Goal: Task Accomplishment & Management: Manage account settings

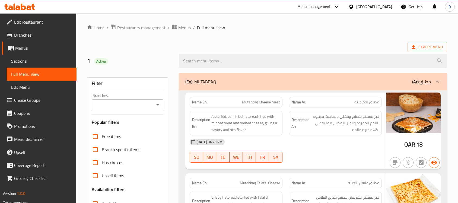
scroll to position [22250, 0]
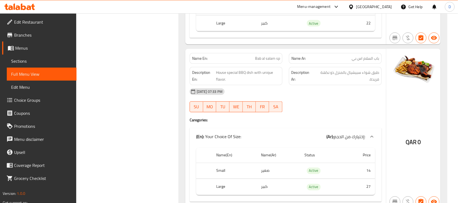
click at [388, 6] on div "[GEOGRAPHIC_DATA]" at bounding box center [375, 7] width 36 height 6
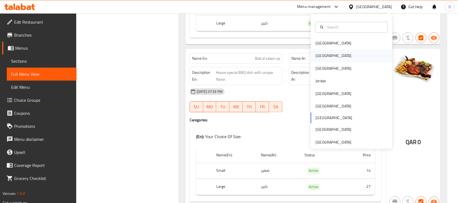
click at [323, 55] on div "[GEOGRAPHIC_DATA]" at bounding box center [334, 56] width 45 height 12
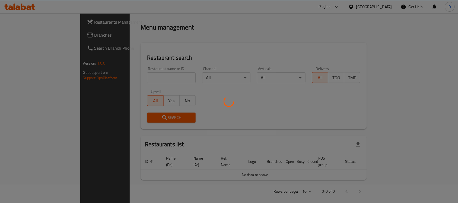
scroll to position [201, 0]
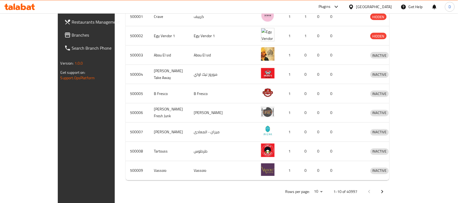
click at [72, 33] on span "Branches" at bounding box center [101, 35] width 58 height 7
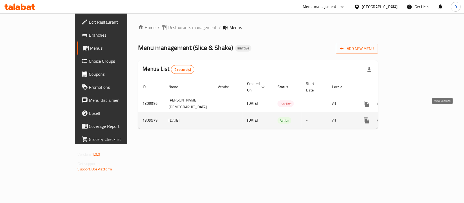
click at [409, 117] on icon "enhanced table" at bounding box center [405, 120] width 7 height 7
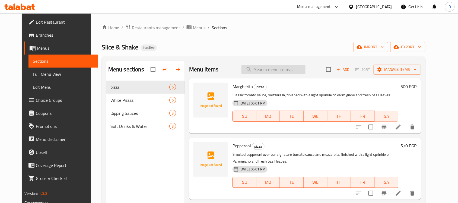
click at [279, 68] on input "search" at bounding box center [274, 70] width 64 height 10
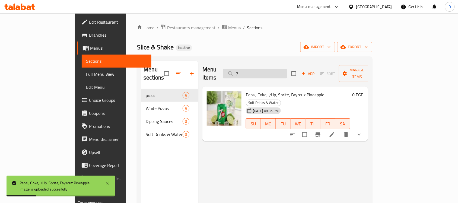
drag, startPoint x: 268, startPoint y: 71, endPoint x: 256, endPoint y: 74, distance: 12.5
click at [256, 74] on input "7" at bounding box center [255, 74] width 64 height 10
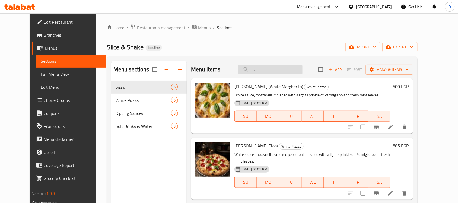
drag, startPoint x: 256, startPoint y: 72, endPoint x: 250, endPoint y: 72, distance: 6.0
click at [250, 72] on input "bia" at bounding box center [271, 70] width 64 height 10
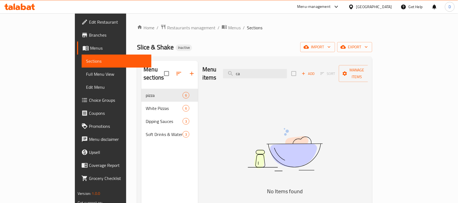
type input "c"
type input "i"
type input "c"
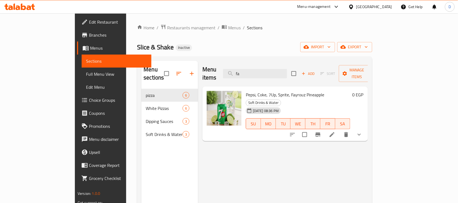
type input "f"
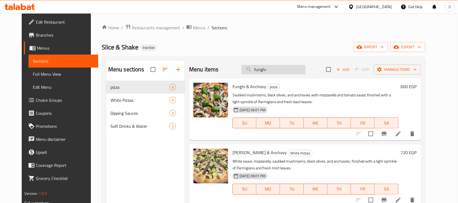
drag, startPoint x: 276, startPoint y: 67, endPoint x: 254, endPoint y: 74, distance: 23.5
click at [254, 74] on input "funghi" at bounding box center [274, 70] width 64 height 10
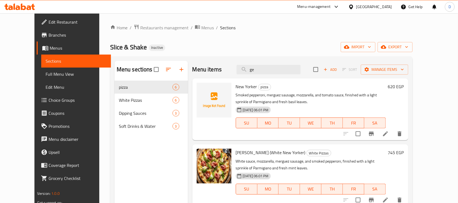
type input "gem"
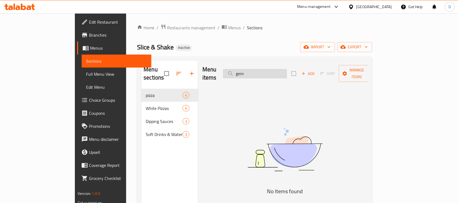
drag, startPoint x: 274, startPoint y: 70, endPoint x: 256, endPoint y: 71, distance: 18.0
click at [256, 71] on input "gem" at bounding box center [255, 74] width 64 height 10
drag, startPoint x: 273, startPoint y: 71, endPoint x: 245, endPoint y: 72, distance: 27.7
click at [245, 72] on div "Menu items kin Add Sort Manage items" at bounding box center [286, 74] width 166 height 26
type input "lot"
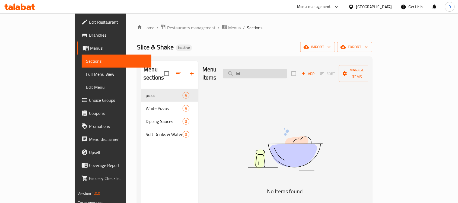
drag, startPoint x: 270, startPoint y: 71, endPoint x: 250, endPoint y: 73, distance: 19.3
click at [250, 73] on input "lot" at bounding box center [255, 74] width 64 height 10
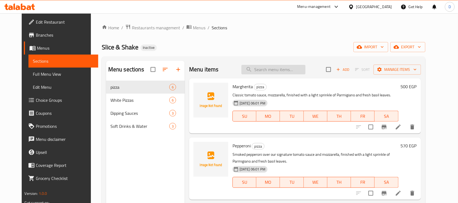
click at [281, 71] on input "search" at bounding box center [274, 70] width 64 height 10
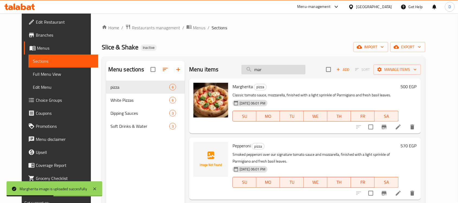
drag, startPoint x: 269, startPoint y: 71, endPoint x: 251, endPoint y: 74, distance: 17.9
click at [251, 74] on input "mar" at bounding box center [274, 70] width 64 height 10
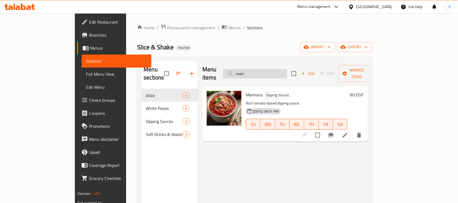
drag, startPoint x: 273, startPoint y: 70, endPoint x: 262, endPoint y: 73, distance: 11.2
click at [262, 73] on input "mari" at bounding box center [255, 74] width 64 height 10
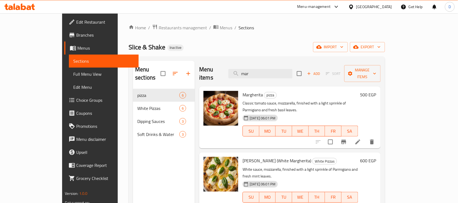
drag, startPoint x: 280, startPoint y: 71, endPoint x: 261, endPoint y: 77, distance: 19.8
click at [261, 77] on div "Menu items mar Add Sort Manage items" at bounding box center [289, 74] width 181 height 26
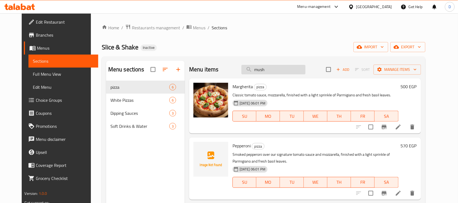
drag, startPoint x: 278, startPoint y: 70, endPoint x: 257, endPoint y: 73, distance: 20.6
click at [257, 73] on input "mush" at bounding box center [274, 70] width 64 height 10
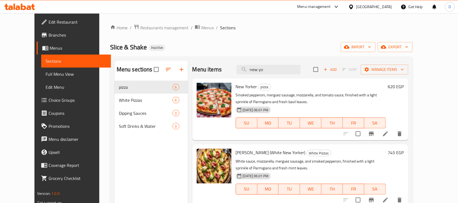
type input "new yor"
drag, startPoint x: 290, startPoint y: 71, endPoint x: 240, endPoint y: 70, distance: 50.3
click at [240, 70] on div "Menu items new yor Add Sort Manage items" at bounding box center [301, 70] width 216 height 18
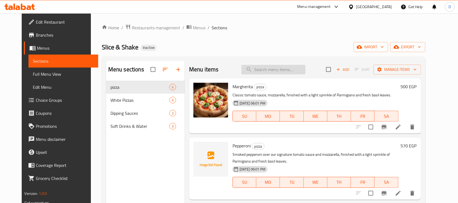
click at [288, 67] on input "search" at bounding box center [274, 70] width 64 height 10
click at [282, 69] on input "old" at bounding box center [274, 70] width 64 height 10
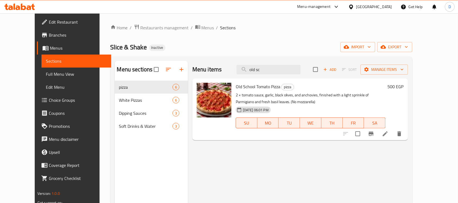
drag, startPoint x: 277, startPoint y: 72, endPoint x: 252, endPoint y: 78, distance: 26.2
click at [252, 78] on div "Menu items old sc Add Sort Manage items Old School Tomato Pizza pizza 2 × tomat…" at bounding box center [298, 162] width 220 height 203
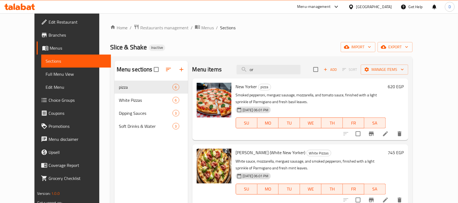
type input "ore"
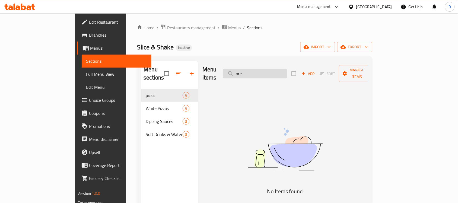
drag, startPoint x: 279, startPoint y: 71, endPoint x: 261, endPoint y: 74, distance: 18.0
click at [261, 74] on input "ore" at bounding box center [255, 74] width 64 height 10
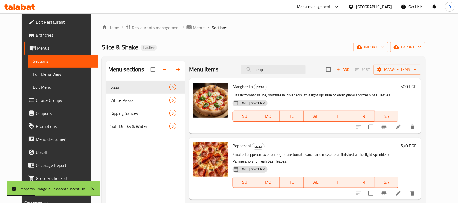
drag, startPoint x: 272, startPoint y: 73, endPoint x: 247, endPoint y: 75, distance: 25.1
click at [247, 75] on div "Menu items pepp Add Sort Manage items" at bounding box center [305, 70] width 232 height 18
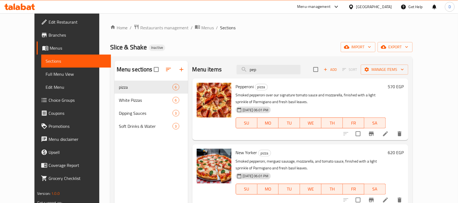
type input "peps"
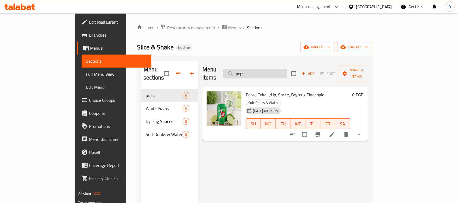
drag, startPoint x: 270, startPoint y: 70, endPoint x: 253, endPoint y: 67, distance: 17.3
click at [253, 69] on input "peps" at bounding box center [255, 74] width 64 height 10
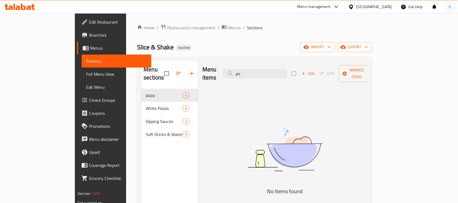
type input "p"
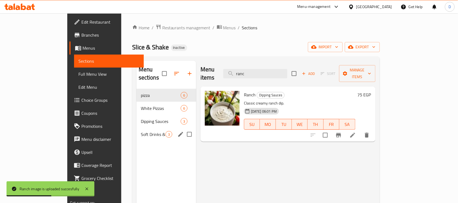
click at [141, 131] on span "Soft Drinks & Water" at bounding box center [153, 134] width 25 height 7
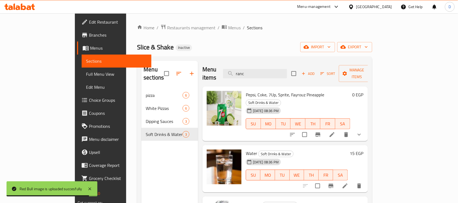
drag, startPoint x: 273, startPoint y: 71, endPoint x: 233, endPoint y: 71, distance: 40.2
click at [233, 71] on div "Menu items ranc Add Sort Manage items" at bounding box center [286, 74] width 166 height 26
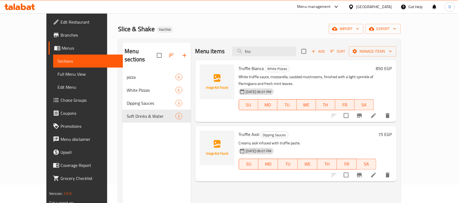
scroll to position [34, 0]
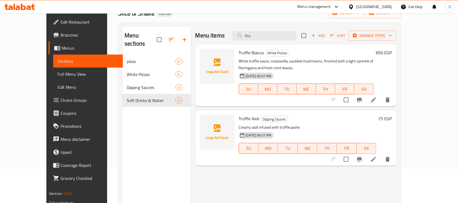
type input "tru"
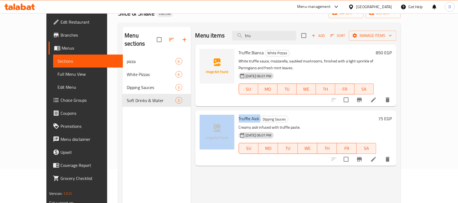
drag, startPoint x: 248, startPoint y: 113, endPoint x: 223, endPoint y: 114, distance: 25.3
click at [223, 114] on div "Truffle Aioli Dipping Sauces Creamy aioli infused with truffle paste. 03-09-202…" at bounding box center [296, 138] width 197 height 51
copy div "Truffle Aioli"
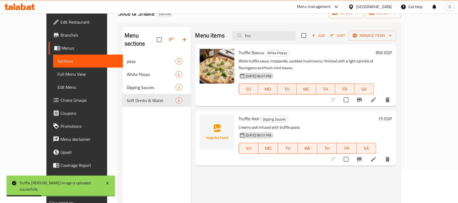
click at [250, 181] on div "Menu items tru Add Sort Manage items Truffle Bianca White Pizzas White truffle …" at bounding box center [294, 128] width 206 height 203
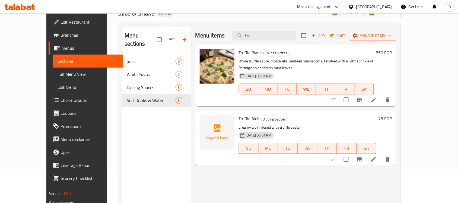
drag, startPoint x: 35, startPoint y: 75, endPoint x: 33, endPoint y: 73, distance: 2.9
click at [58, 75] on span "Full Menu View" at bounding box center [88, 74] width 61 height 7
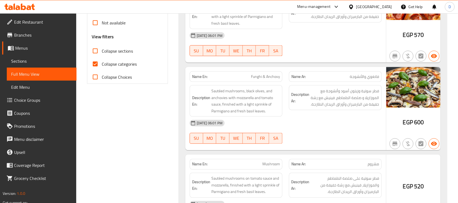
scroll to position [204, 0]
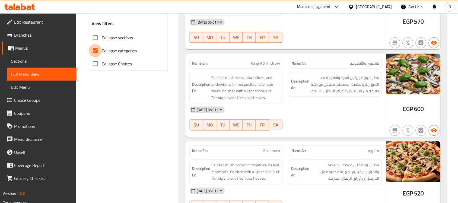
click at [96, 50] on input "Collapse categories" at bounding box center [95, 50] width 13 height 13
checkbox input "false"
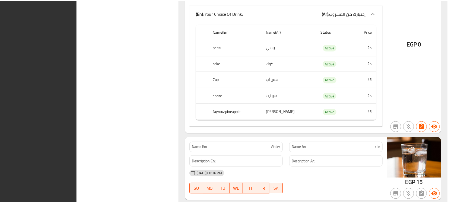
scroll to position [1563, 0]
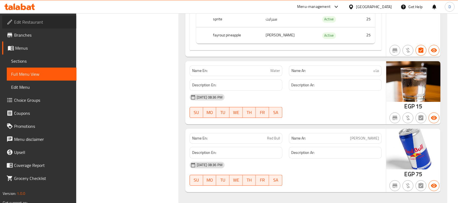
click at [32, 26] on link "Edit Restaurant" at bounding box center [39, 21] width 74 height 13
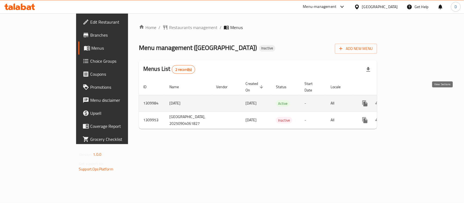
click at [407, 100] on icon "enhanced table" at bounding box center [404, 103] width 7 height 7
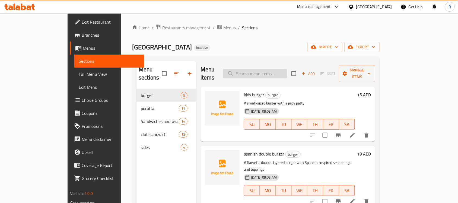
click at [257, 70] on input "search" at bounding box center [255, 74] width 64 height 10
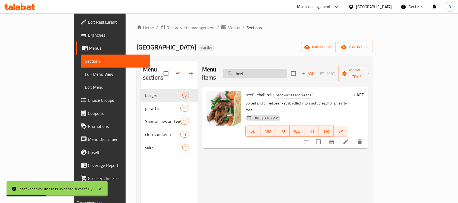
drag, startPoint x: 272, startPoint y: 71, endPoint x: 254, endPoint y: 73, distance: 17.3
click at [254, 73] on input "beef" at bounding box center [255, 74] width 64 height 10
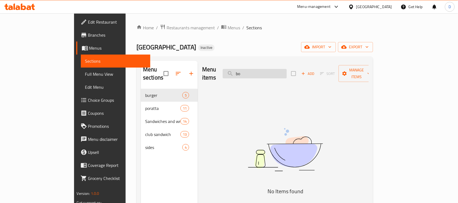
type input "b"
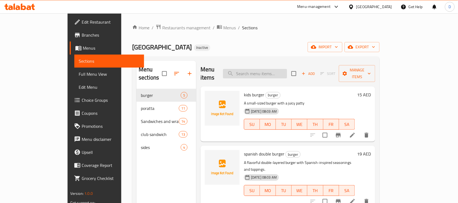
click at [270, 72] on input "search" at bounding box center [255, 74] width 64 height 10
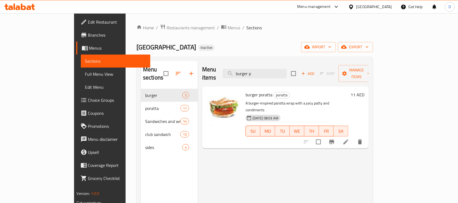
drag, startPoint x: 284, startPoint y: 71, endPoint x: 259, endPoint y: 76, distance: 26.1
click at [259, 76] on div "Menu items burger p Add Sort Manage items" at bounding box center [285, 74] width 167 height 26
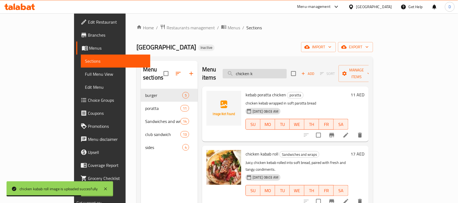
click at [287, 72] on input "chicken k" at bounding box center [255, 74] width 64 height 10
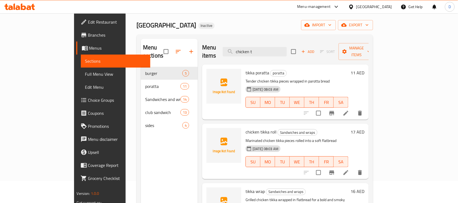
scroll to position [34, 0]
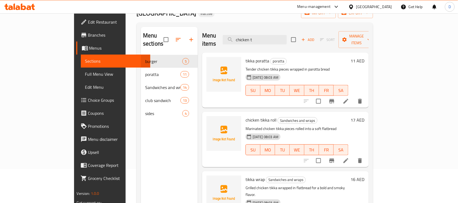
type input "chicken t"
drag, startPoint x: 279, startPoint y: 36, endPoint x: 253, endPoint y: 36, distance: 26.6
click at [253, 36] on input "chicken t" at bounding box center [255, 40] width 64 height 10
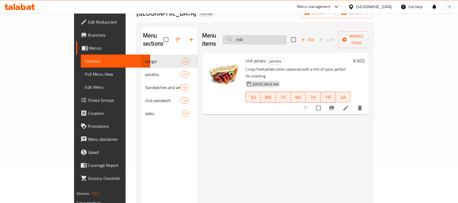
drag, startPoint x: 280, startPoint y: 38, endPoint x: 257, endPoint y: 40, distance: 23.2
click at [257, 40] on input "chill" at bounding box center [255, 40] width 64 height 10
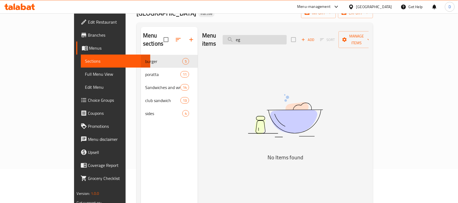
type input "e"
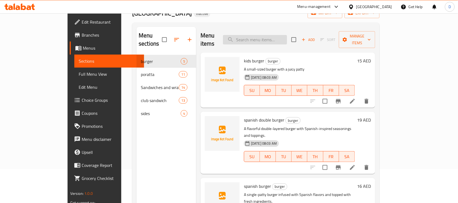
click at [272, 37] on input "search" at bounding box center [255, 40] width 64 height 10
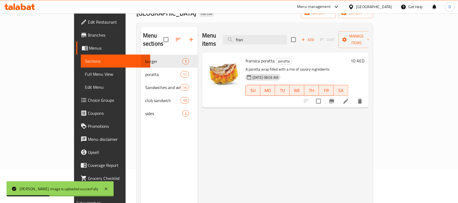
drag, startPoint x: 285, startPoint y: 37, endPoint x: 254, endPoint y: 42, distance: 31.0
click at [254, 42] on div "Menu items fran Add Sort Manage items" at bounding box center [285, 40] width 167 height 26
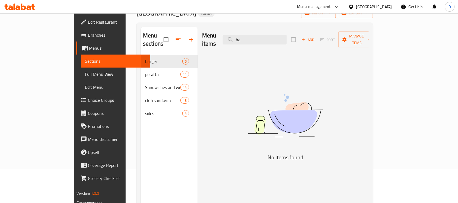
type input "h"
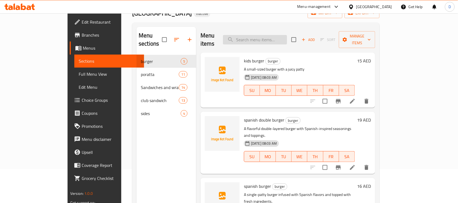
click at [281, 37] on input "search" at bounding box center [255, 40] width 64 height 10
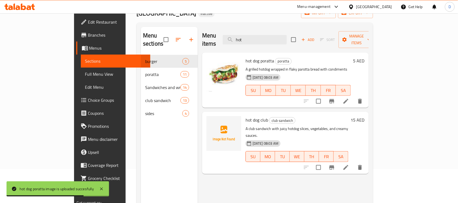
drag, startPoint x: 279, startPoint y: 36, endPoint x: 253, endPoint y: 45, distance: 27.7
click at [253, 45] on div "Menu items hot Add Sort Manage items hot dog poratta poratta A grilled hotdog w…" at bounding box center [283, 128] width 171 height 203
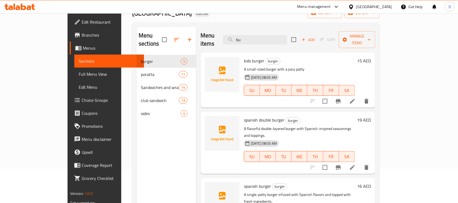
type input "b"
type input "ital"
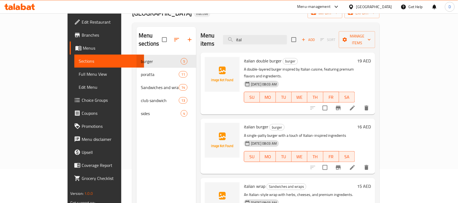
drag, startPoint x: 270, startPoint y: 37, endPoint x: 242, endPoint y: 42, distance: 28.9
click at [242, 42] on div "Menu items ital Add Sort Manage items" at bounding box center [288, 40] width 175 height 26
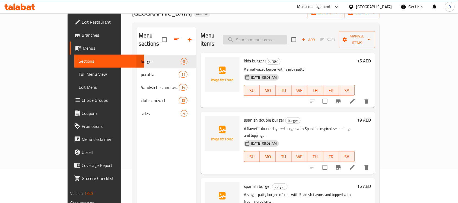
click at [271, 37] on input "search" at bounding box center [255, 40] width 64 height 10
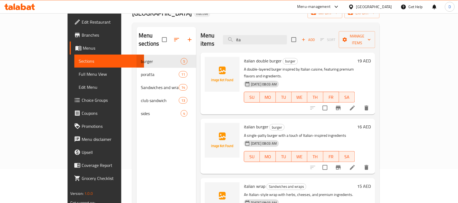
drag, startPoint x: 270, startPoint y: 36, endPoint x: 229, endPoint y: 39, distance: 41.6
click at [229, 39] on div "Menu items ita Add Sort Manage items" at bounding box center [288, 40] width 175 height 26
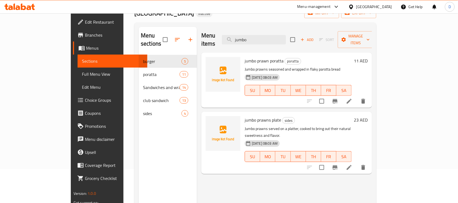
type input "jumbo"
drag, startPoint x: 279, startPoint y: 36, endPoint x: 248, endPoint y: 42, distance: 31.7
click at [248, 42] on div "Menu items jumbo Add Sort Manage items" at bounding box center [287, 40] width 171 height 26
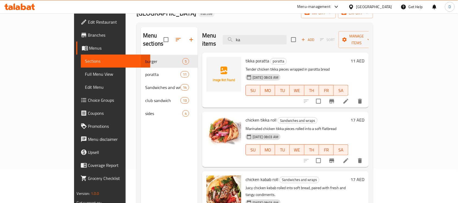
type input "k"
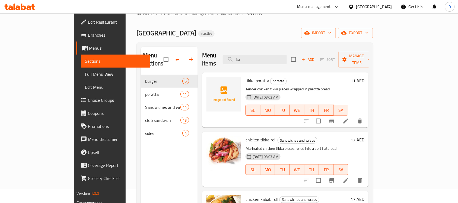
scroll to position [8, 0]
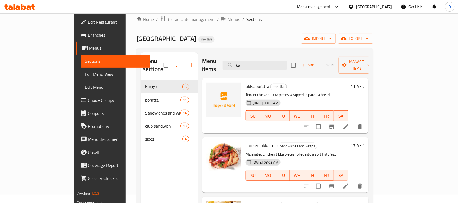
type input "ka"
drag, startPoint x: 275, startPoint y: 65, endPoint x: 251, endPoint y: 64, distance: 23.4
click at [251, 64] on input "ka" at bounding box center [255, 66] width 64 height 10
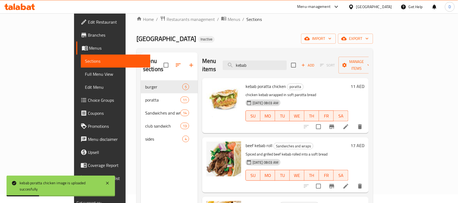
drag, startPoint x: 289, startPoint y: 62, endPoint x: 241, endPoint y: 67, distance: 47.7
click at [241, 67] on div "Menu items kebab Add Sort Manage items" at bounding box center [285, 65] width 167 height 26
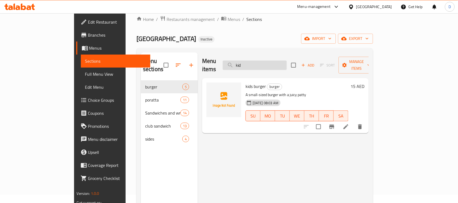
drag, startPoint x: 268, startPoint y: 60, endPoint x: 255, endPoint y: 63, distance: 13.0
click at [255, 63] on input "kid" at bounding box center [255, 66] width 64 height 10
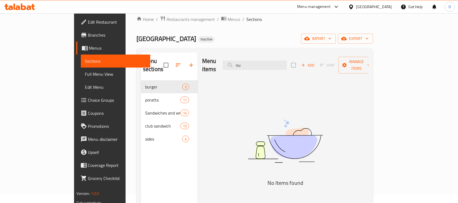
type input "n"
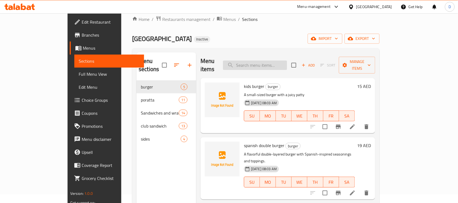
click at [266, 61] on input "search" at bounding box center [255, 66] width 64 height 10
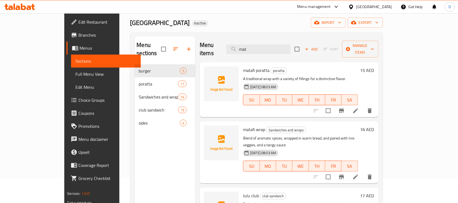
scroll to position [0, 0]
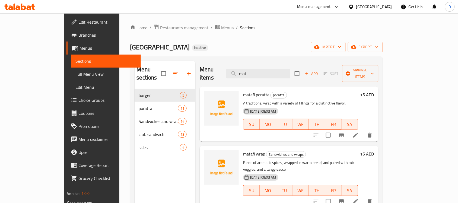
drag, startPoint x: 278, startPoint y: 69, endPoint x: 245, endPoint y: 70, distance: 32.6
click at [245, 70] on div "Menu items mat Add Sort Manage items" at bounding box center [289, 74] width 179 height 26
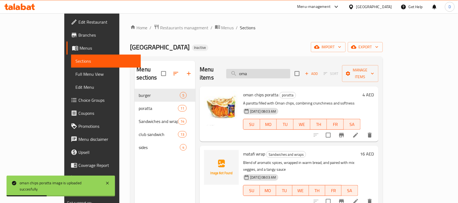
drag, startPoint x: 276, startPoint y: 70, endPoint x: 255, endPoint y: 71, distance: 21.0
click at [255, 71] on input "oma" at bounding box center [258, 74] width 64 height 10
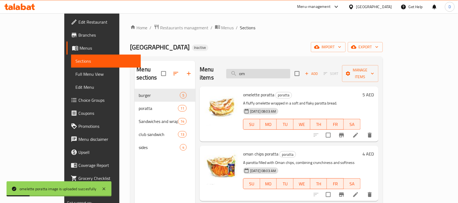
drag, startPoint x: 272, startPoint y: 67, endPoint x: 249, endPoint y: 72, distance: 23.7
click at [249, 72] on input "om" at bounding box center [258, 74] width 64 height 10
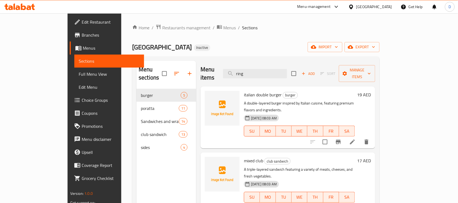
drag, startPoint x: 263, startPoint y: 69, endPoint x: 241, endPoint y: 69, distance: 22.8
click at [241, 69] on div "Menu items ring Add Sort Manage items" at bounding box center [288, 74] width 175 height 26
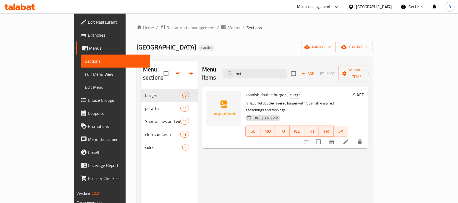
drag, startPoint x: 273, startPoint y: 69, endPoint x: 223, endPoint y: 72, distance: 49.8
click at [223, 72] on div "Menu items oni Add Sort Manage items" at bounding box center [285, 74] width 167 height 26
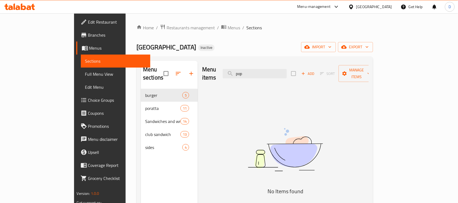
drag, startPoint x: 271, startPoint y: 71, endPoint x: 240, endPoint y: 71, distance: 31.2
click at [240, 71] on div "Menu items pop Add Sort Manage items" at bounding box center [285, 74] width 167 height 26
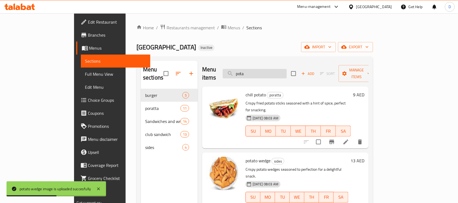
drag, startPoint x: 272, startPoint y: 71, endPoint x: 257, endPoint y: 72, distance: 14.7
click at [257, 72] on input "pota" at bounding box center [255, 74] width 64 height 10
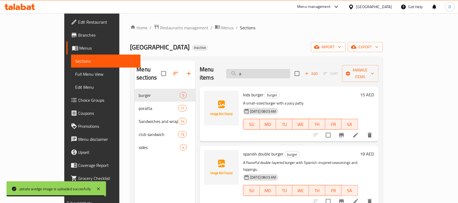
drag, startPoint x: 273, startPoint y: 71, endPoint x: 258, endPoint y: 73, distance: 15.1
click at [258, 73] on input "a" at bounding box center [258, 74] width 64 height 10
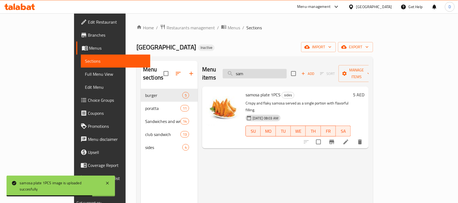
click at [268, 71] on input "sam" at bounding box center [255, 74] width 64 height 10
drag, startPoint x: 272, startPoint y: 70, endPoint x: 243, endPoint y: 70, distance: 29.6
click at [243, 70] on div "Menu items sam Add Sort Manage items" at bounding box center [285, 74] width 167 height 26
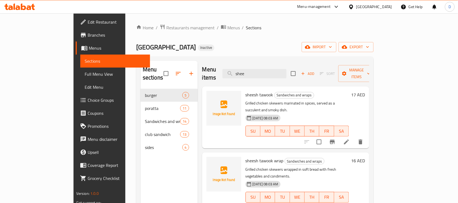
scroll to position [34, 0]
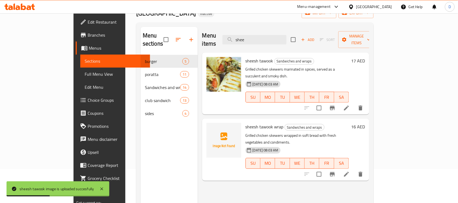
drag, startPoint x: 281, startPoint y: 38, endPoint x: 247, endPoint y: 41, distance: 34.0
click at [247, 41] on div "Menu items shee Add Sort Manage items" at bounding box center [285, 40] width 167 height 26
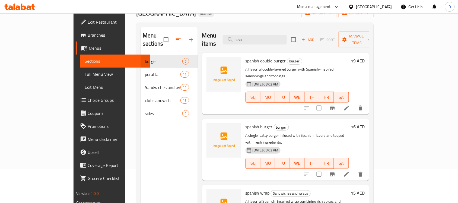
drag, startPoint x: 272, startPoint y: 36, endPoint x: 238, endPoint y: 37, distance: 33.7
click at [238, 37] on div "Menu items spa Add Sort Manage items" at bounding box center [285, 40] width 167 height 26
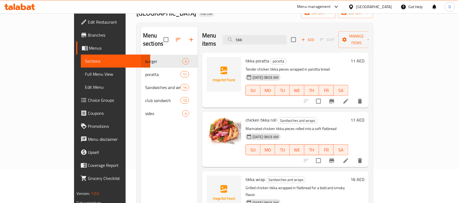
type input "tikk"
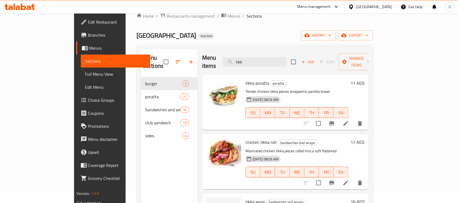
scroll to position [0, 0]
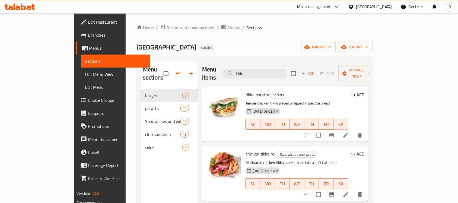
click at [85, 75] on span "Full Menu View" at bounding box center [115, 74] width 61 height 7
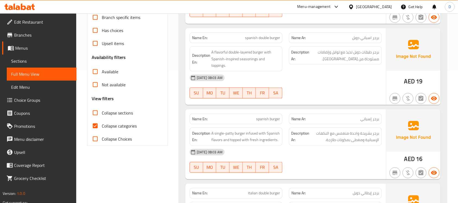
scroll to position [136, 0]
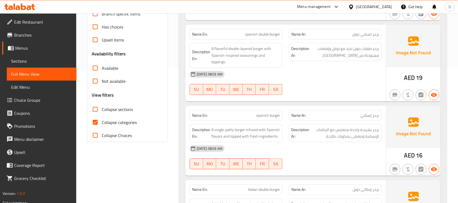
click at [97, 121] on input "Collapse categories" at bounding box center [95, 122] width 13 height 13
checkbox input "false"
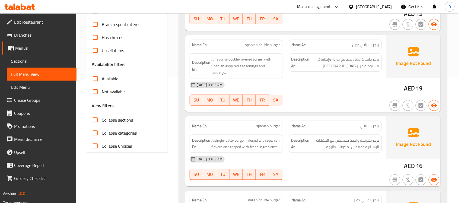
scroll to position [0, 0]
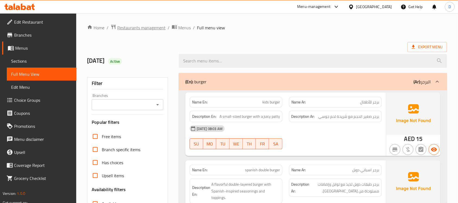
click at [145, 26] on span "Restaurants management" at bounding box center [141, 27] width 48 height 7
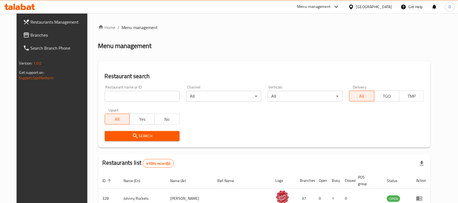
click at [34, 33] on span "Branches" at bounding box center [60, 35] width 58 height 7
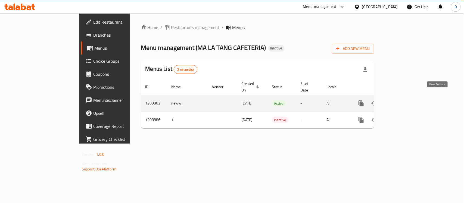
click at [407, 97] on link "enhanced table" at bounding box center [399, 103] width 13 height 13
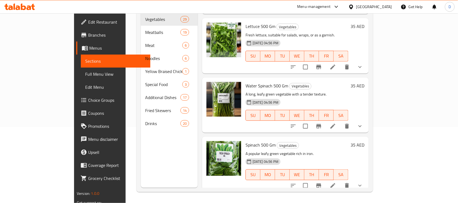
scroll to position [170, 0]
click at [166, 174] on div "Menu sections Vegetables 29 Meatballs 19 Meat 6 Noodles 6 Yellow Braised Chicke…" at bounding box center [169, 86] width 57 height 203
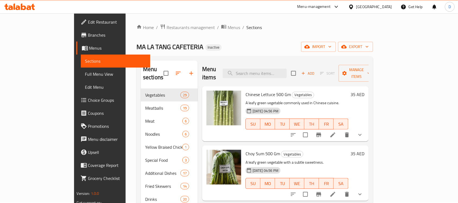
scroll to position [0, 0]
click at [283, 69] on input "search" at bounding box center [255, 74] width 64 height 10
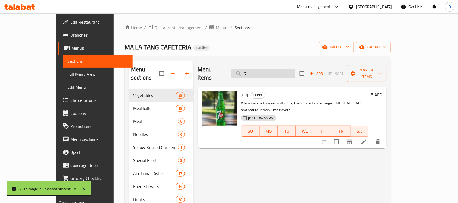
drag, startPoint x: 272, startPoint y: 68, endPoint x: 251, endPoint y: 69, distance: 20.4
click at [251, 69] on input "7" at bounding box center [263, 74] width 64 height 10
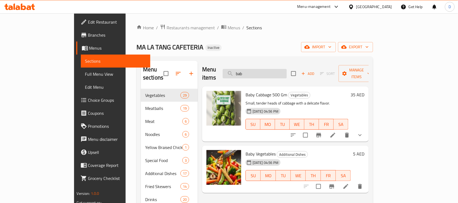
drag, startPoint x: 281, startPoint y: 72, endPoint x: 257, endPoint y: 73, distance: 23.9
click at [257, 73] on input "bab" at bounding box center [255, 74] width 64 height 10
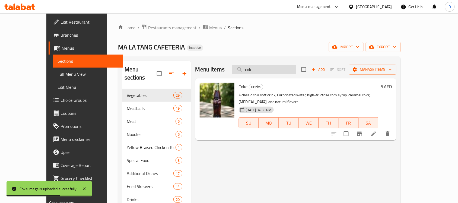
drag, startPoint x: 280, startPoint y: 69, endPoint x: 253, endPoint y: 70, distance: 26.6
click at [253, 70] on input "cok" at bounding box center [264, 70] width 64 height 10
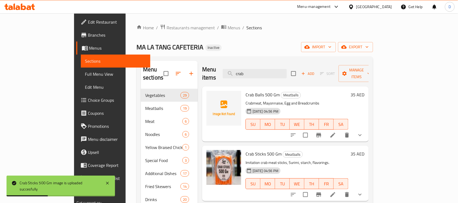
drag, startPoint x: 281, startPoint y: 68, endPoint x: 246, endPoint y: 71, distance: 34.3
click at [246, 71] on div "Menu items crab Add Sort Manage items" at bounding box center [285, 74] width 167 height 26
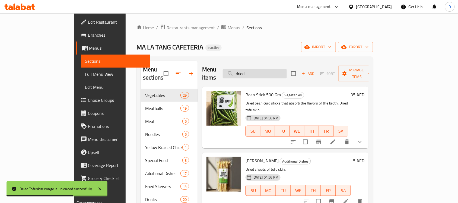
drag, startPoint x: 276, startPoint y: 73, endPoint x: 253, endPoint y: 74, distance: 23.4
click at [253, 74] on input "dried t" at bounding box center [255, 74] width 64 height 10
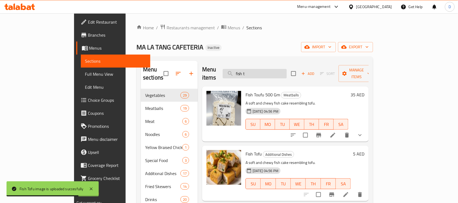
drag, startPoint x: 276, startPoint y: 69, endPoint x: 251, endPoint y: 71, distance: 25.6
click at [251, 71] on input "fish t" at bounding box center [255, 74] width 64 height 10
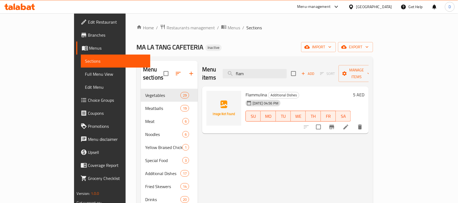
type input "flam"
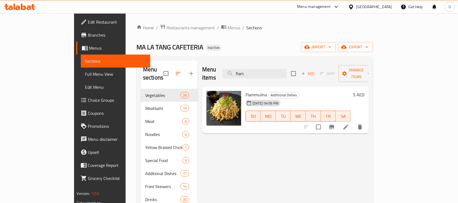
drag, startPoint x: 274, startPoint y: 68, endPoint x: 252, endPoint y: 75, distance: 22.9
click at [252, 75] on div "Menu items flam Add Sort Manage items" at bounding box center [285, 74] width 167 height 26
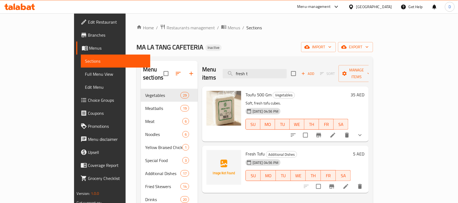
type input "fresh t"
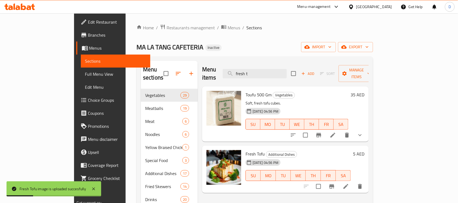
drag, startPoint x: 276, startPoint y: 68, endPoint x: 251, endPoint y: 80, distance: 27.9
click at [251, 80] on div "Menu items fresh t Add Sort Manage items Toufu 500 Gm Vegetables Soft, fresh to…" at bounding box center [283, 162] width 171 height 203
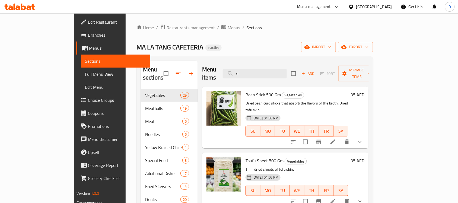
type input "r"
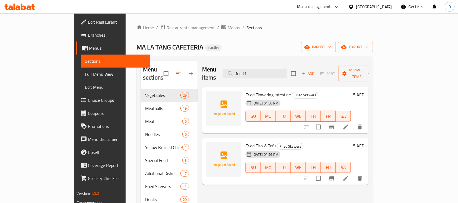
type input "fried f"
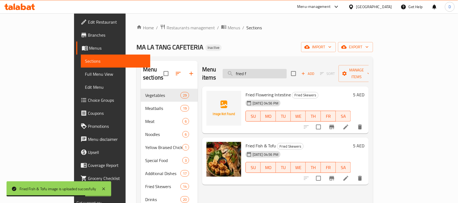
click at [287, 71] on input "fried f" at bounding box center [255, 74] width 64 height 10
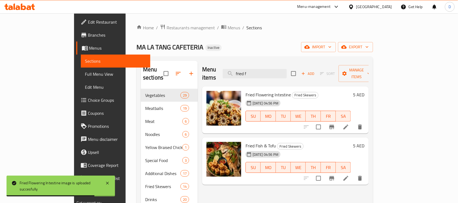
drag, startPoint x: 282, startPoint y: 73, endPoint x: 259, endPoint y: 80, distance: 24.9
click at [259, 80] on div "Menu items fried f Add Sort Manage items Fried Flowering Intestine Fried Skewer…" at bounding box center [283, 162] width 171 height 203
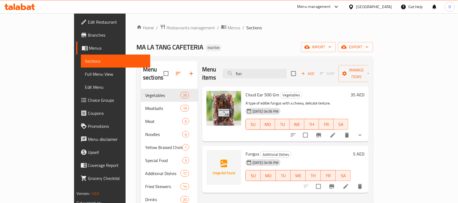
type input "fun"
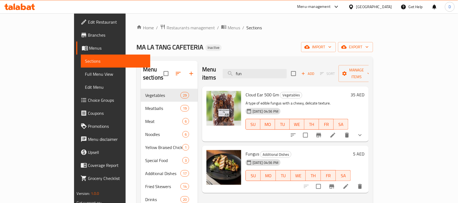
drag, startPoint x: 285, startPoint y: 68, endPoint x: 251, endPoint y: 75, distance: 33.9
click at [251, 75] on div "Menu items fun Add Sort Manage items" at bounding box center [285, 74] width 167 height 26
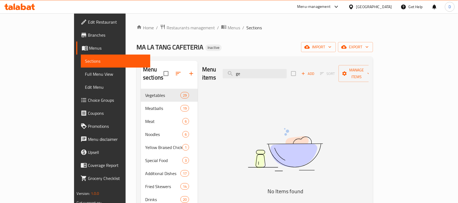
type input "g"
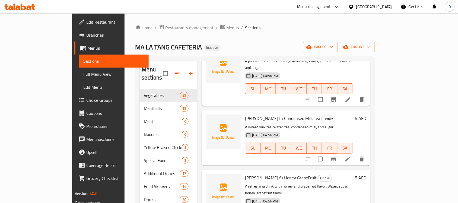
scroll to position [170, 0]
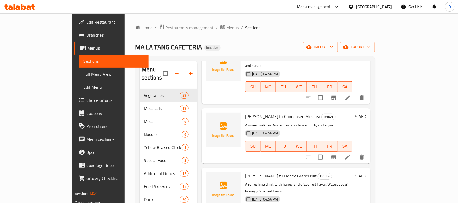
type input "kang"
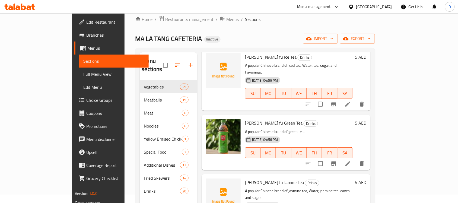
scroll to position [0, 0]
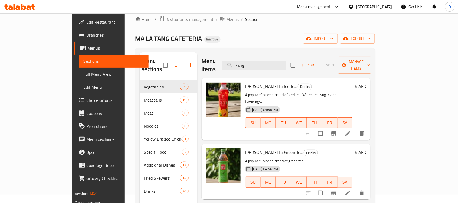
drag, startPoint x: 280, startPoint y: 60, endPoint x: 242, endPoint y: 60, distance: 37.5
click at [242, 60] on div "Menu items kang Add Sort Manage items" at bounding box center [286, 65] width 169 height 26
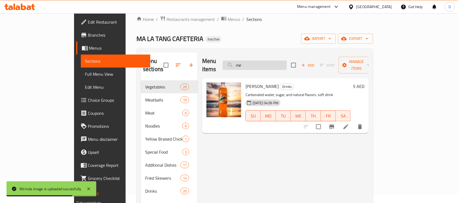
drag, startPoint x: 272, startPoint y: 57, endPoint x: 256, endPoint y: 62, distance: 16.9
click at [256, 62] on input "mir" at bounding box center [255, 66] width 64 height 10
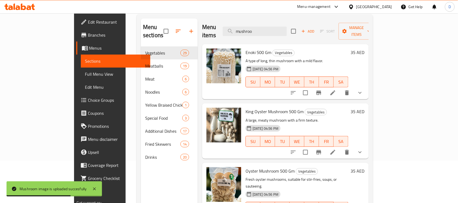
drag, startPoint x: 283, startPoint y: 29, endPoint x: 236, endPoint y: 29, distance: 47.3
click at [236, 29] on div "Menu items mushroo Add Sort Manage items" at bounding box center [285, 31] width 167 height 26
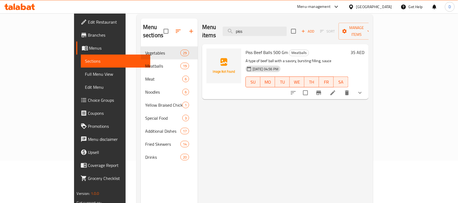
type input "piss"
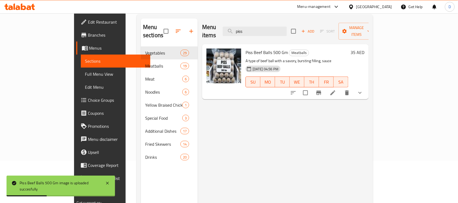
drag, startPoint x: 284, startPoint y: 25, endPoint x: 240, endPoint y: 38, distance: 45.6
click at [240, 38] on div "Menu items piss Add Sort Manage items Piss Beef Balls 500 Gm Meatballs A type o…" at bounding box center [283, 119] width 171 height 203
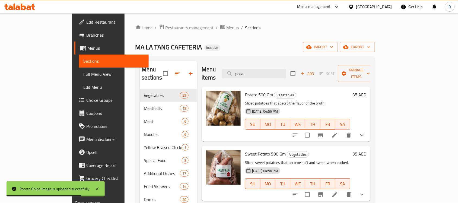
drag, startPoint x: 277, startPoint y: 73, endPoint x: 253, endPoint y: 75, distance: 24.6
click at [253, 75] on div "Menu items pota Add Sort Manage items" at bounding box center [286, 74] width 169 height 26
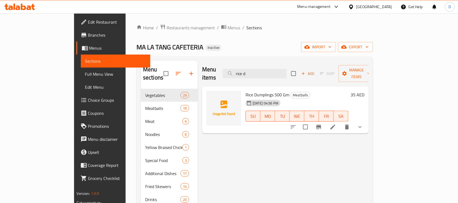
type input "rice d"
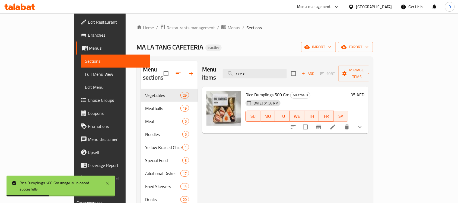
drag, startPoint x: 279, startPoint y: 73, endPoint x: 246, endPoint y: 75, distance: 32.9
click at [246, 75] on div "Menu items rice d Add Sort Manage items" at bounding box center [285, 74] width 167 height 26
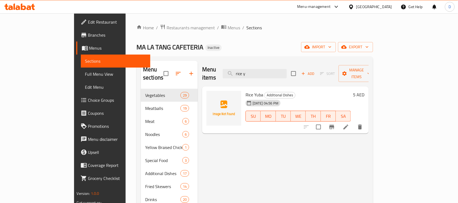
type input "rice y"
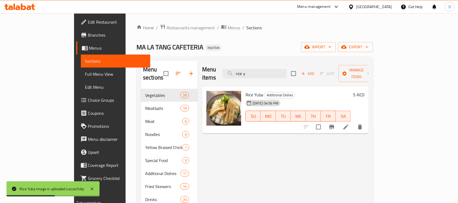
drag, startPoint x: 287, startPoint y: 71, endPoint x: 228, endPoint y: 76, distance: 59.2
click at [228, 76] on div "Menu items rice y Add Sort Manage items" at bounding box center [285, 74] width 167 height 26
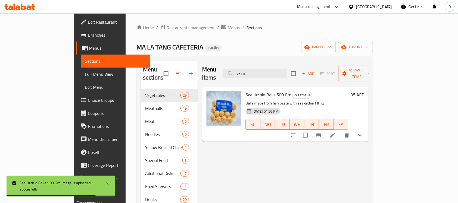
drag, startPoint x: 262, startPoint y: 75, endPoint x: 240, endPoint y: 81, distance: 22.5
click at [240, 81] on div "Menu items sea u Add Sort Manage items Sea Urchin Balls 500 Gm Meatballs Balls …" at bounding box center [283, 162] width 171 height 203
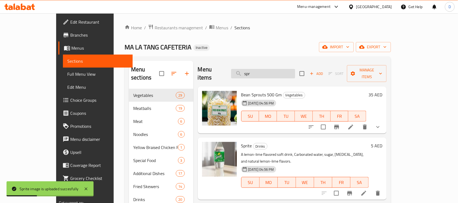
drag, startPoint x: 273, startPoint y: 67, endPoint x: 251, endPoint y: 71, distance: 22.3
click at [251, 71] on input "spr" at bounding box center [263, 74] width 64 height 10
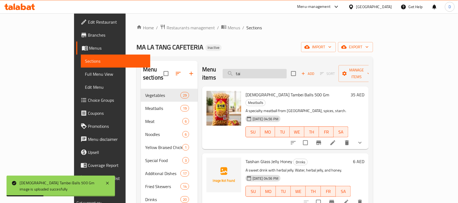
drag, startPoint x: 263, startPoint y: 71, endPoint x: 255, endPoint y: 71, distance: 8.7
click at [255, 71] on input "tai" at bounding box center [255, 74] width 64 height 10
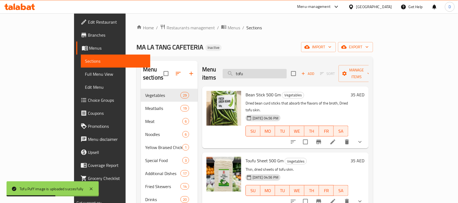
drag, startPoint x: 275, startPoint y: 67, endPoint x: 251, endPoint y: 66, distance: 23.1
click at [251, 69] on input "tofu" at bounding box center [255, 74] width 64 height 10
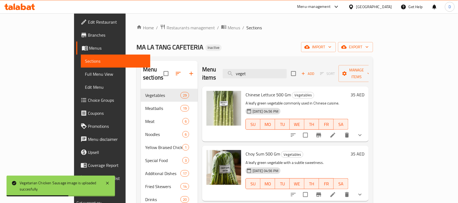
drag, startPoint x: 278, startPoint y: 71, endPoint x: 243, endPoint y: 70, distance: 34.8
click at [243, 70] on div "Menu items veget Add Sort Manage items" at bounding box center [285, 74] width 167 height 26
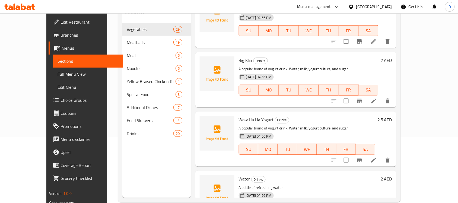
scroll to position [76, 0]
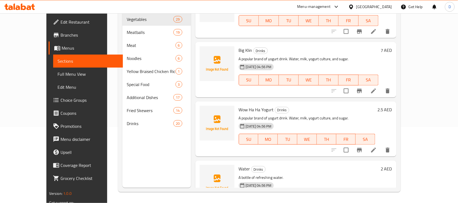
type input "water"
click at [58, 75] on span "Full Menu View" at bounding box center [88, 74] width 61 height 7
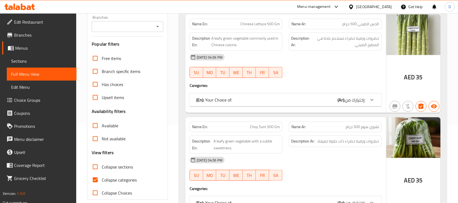
scroll to position [110, 0]
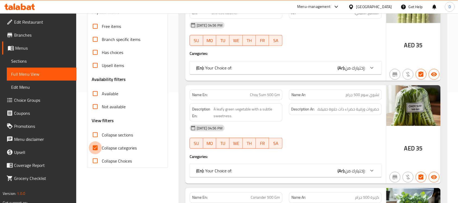
click at [97, 146] on input "Collapse categories" at bounding box center [95, 147] width 13 height 13
checkbox input "false"
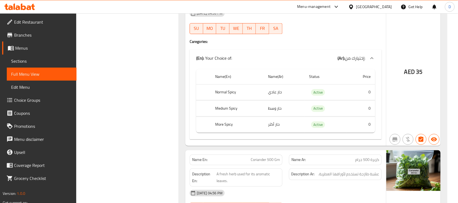
scroll to position [0, 0]
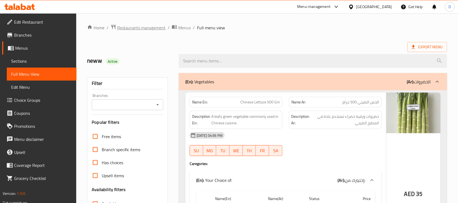
click at [147, 27] on span "Restaurants management" at bounding box center [141, 27] width 48 height 7
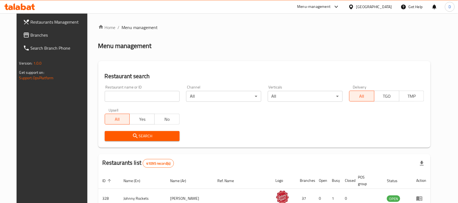
click at [22, 30] on link "Branches" at bounding box center [56, 35] width 74 height 13
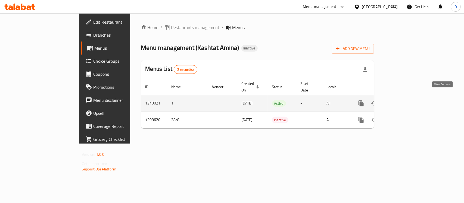
click at [407, 98] on link "enhanced table" at bounding box center [399, 103] width 13 height 13
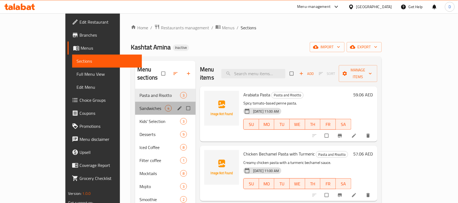
click at [135, 102] on div "Sandwiches 4" at bounding box center [165, 108] width 61 height 13
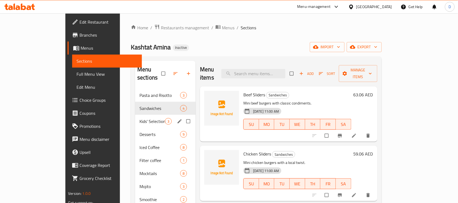
click at [135, 119] on div "Kids' Selection 3" at bounding box center [165, 121] width 61 height 13
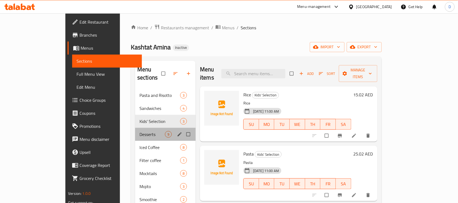
click at [135, 132] on div "Desserts 9" at bounding box center [165, 134] width 61 height 13
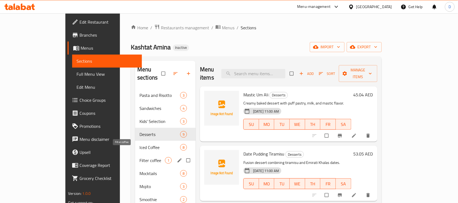
click at [140, 157] on span "Filter coffee" at bounding box center [153, 160] width 26 height 7
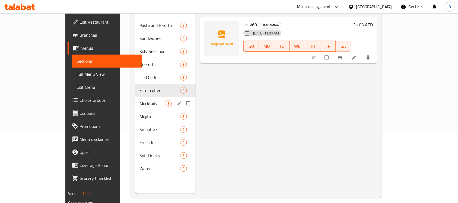
scroll to position [76, 0]
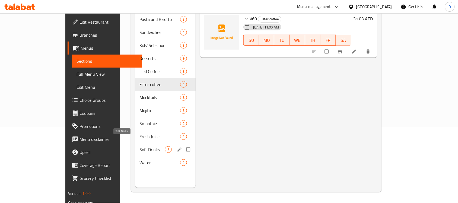
click at [140, 146] on span "Soft Drinks" at bounding box center [153, 149] width 26 height 7
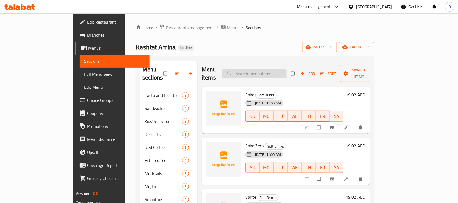
click at [272, 71] on input "search" at bounding box center [255, 74] width 64 height 10
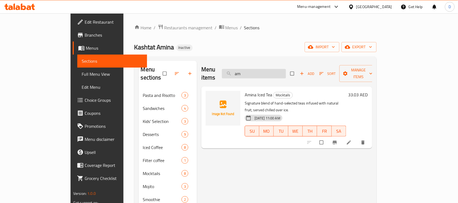
type input "a"
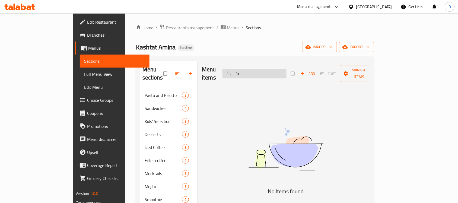
type input "f"
type input "a"
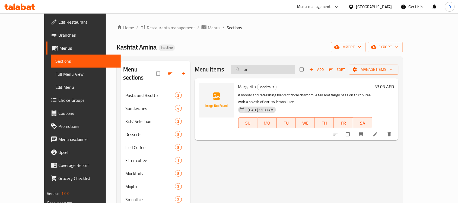
type input "a"
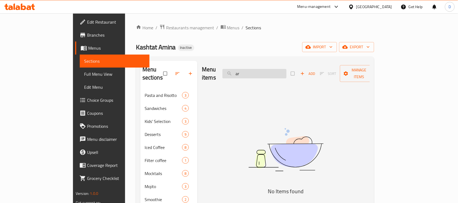
type input "a"
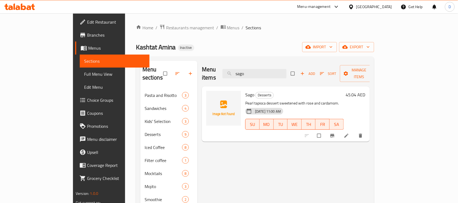
type input "sago"
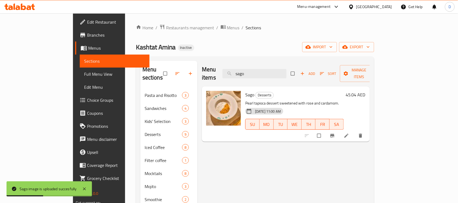
drag, startPoint x: 269, startPoint y: 71, endPoint x: 251, endPoint y: 75, distance: 18.6
click at [251, 75] on div "Menu items sago Add Sort Manage items" at bounding box center [286, 74] width 168 height 26
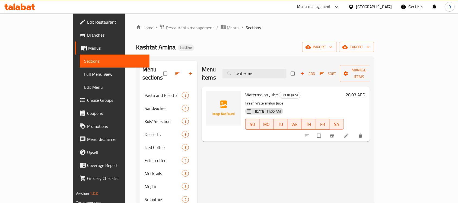
type input "waterme"
